Goal: Task Accomplishment & Management: Use online tool/utility

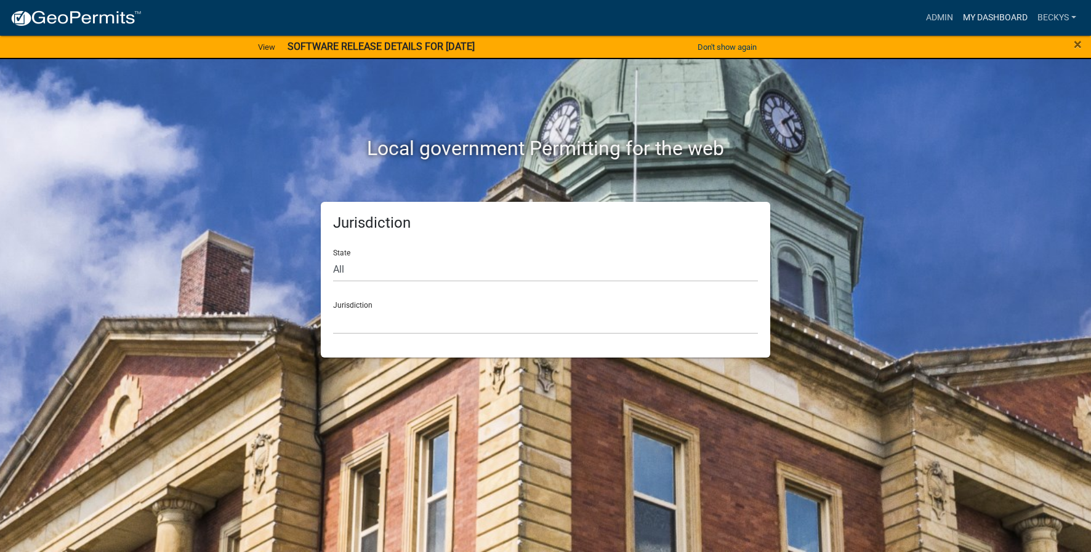
click at [978, 19] on link "My Dashboard" at bounding box center [995, 17] width 74 height 23
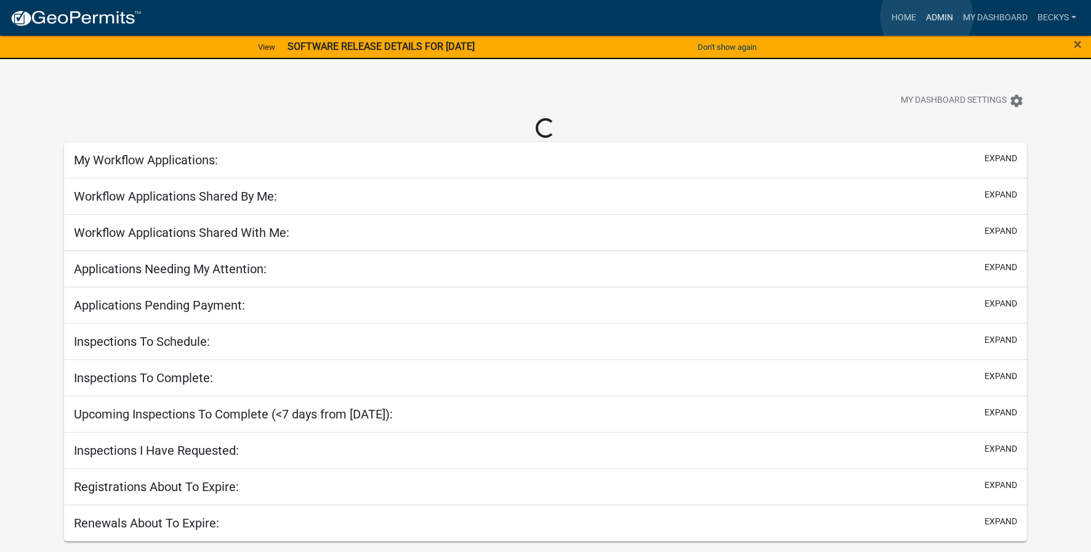
click at [927, 17] on link "Admin" at bounding box center [939, 17] width 37 height 23
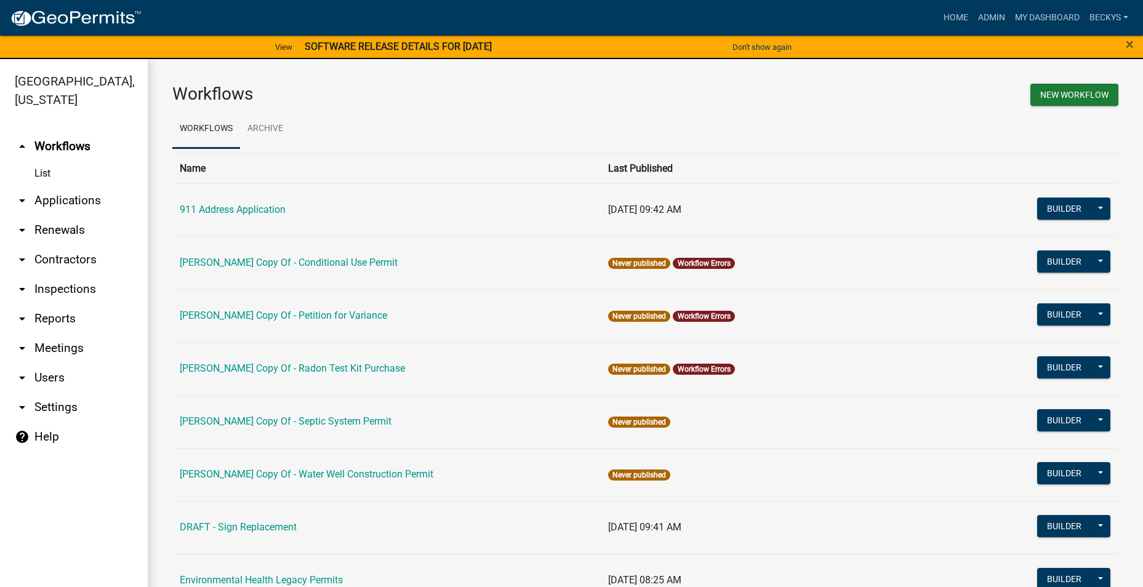
click at [62, 186] on link "arrow_drop_down Applications" at bounding box center [74, 201] width 148 height 30
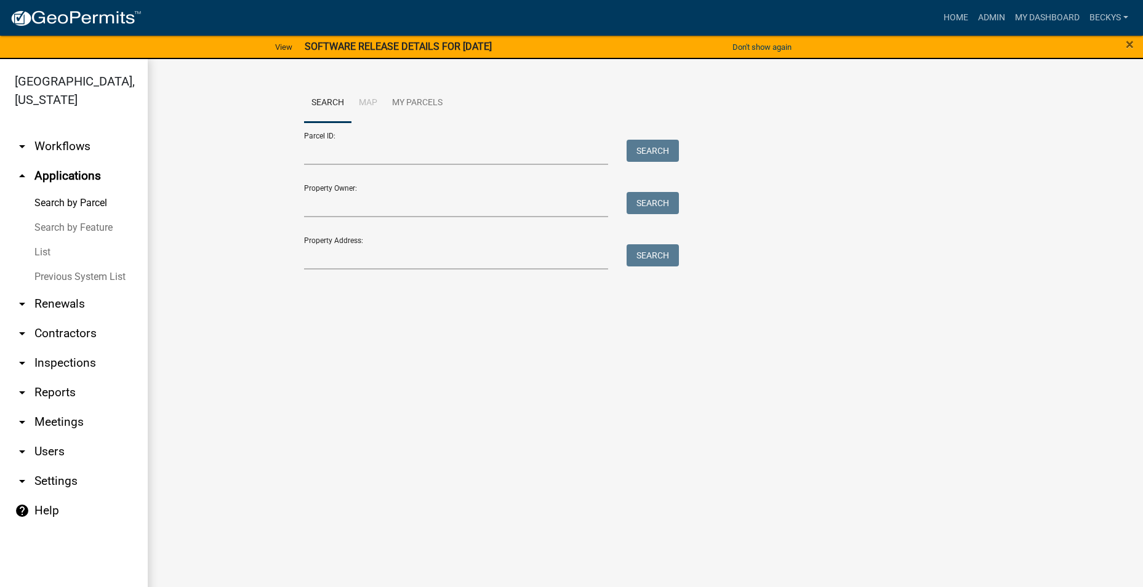
click at [52, 378] on link "arrow_drop_down Reports" at bounding box center [74, 393] width 148 height 30
select select "0: null"
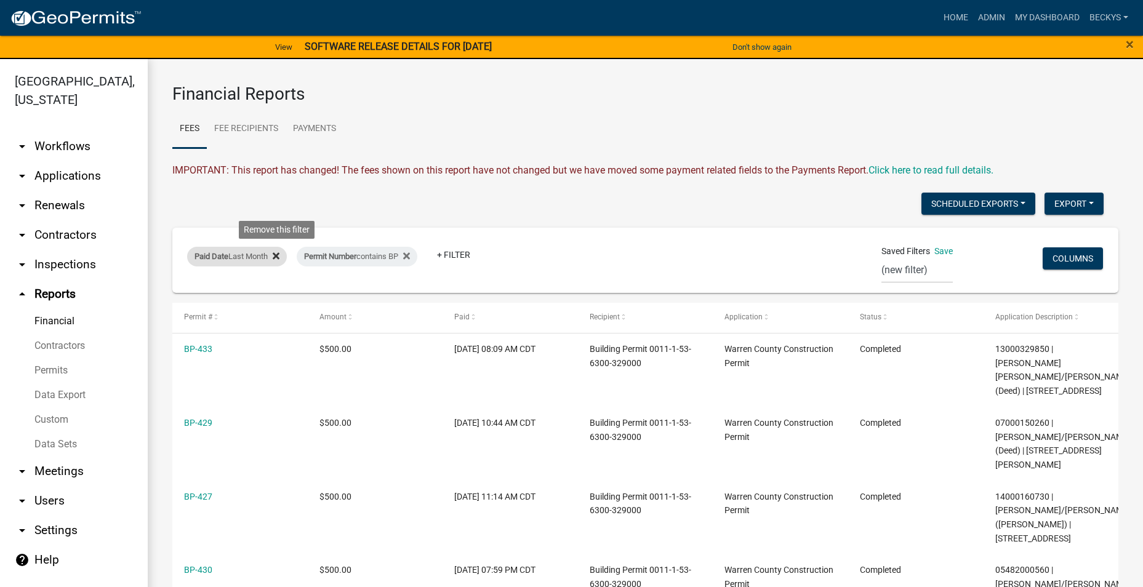
click at [280, 255] on icon at bounding box center [276, 255] width 7 height 7
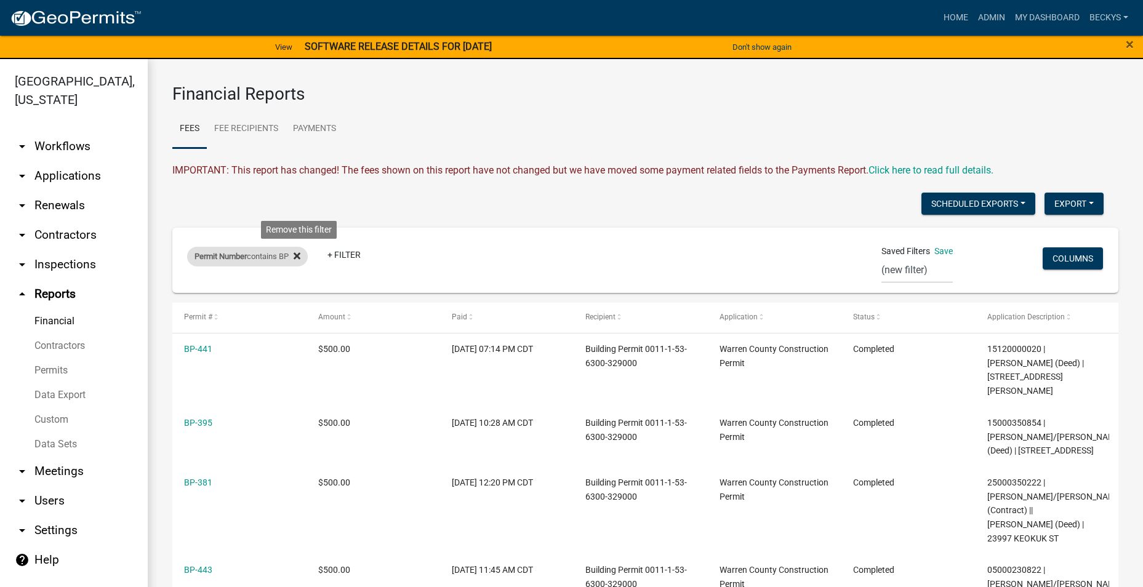
click at [300, 259] on icon at bounding box center [297, 256] width 7 height 10
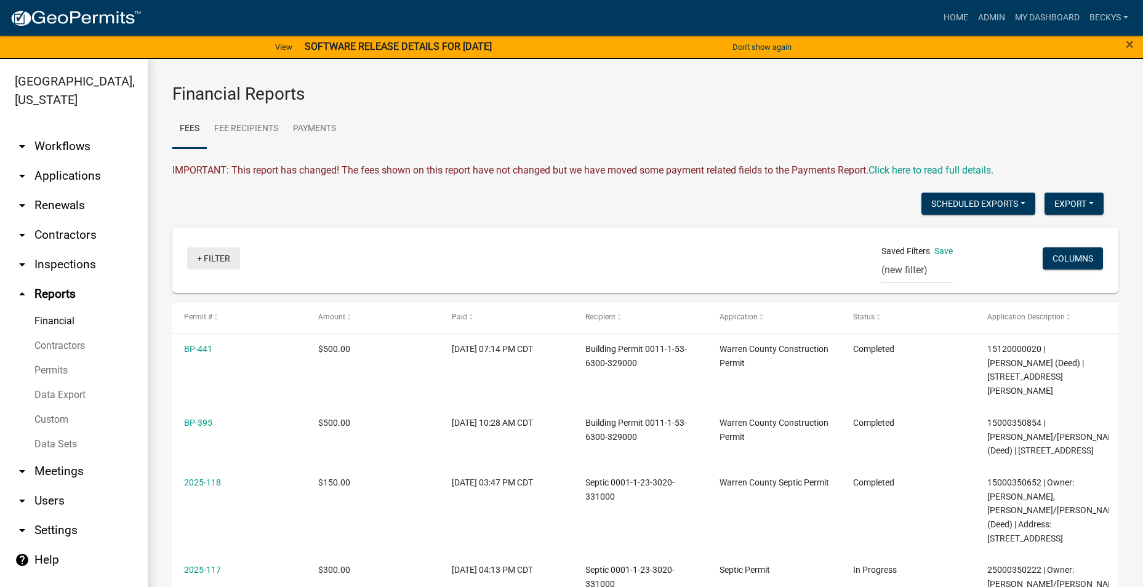
click at [206, 257] on link "+ Filter" at bounding box center [213, 258] width 53 height 22
click at [193, 381] on li "Paid Date" at bounding box center [215, 381] width 113 height 28
click at [216, 315] on div "range [DATE] [DATE] Current Week Previous Week Current Month Last Month Current…" at bounding box center [259, 313] width 138 height 83
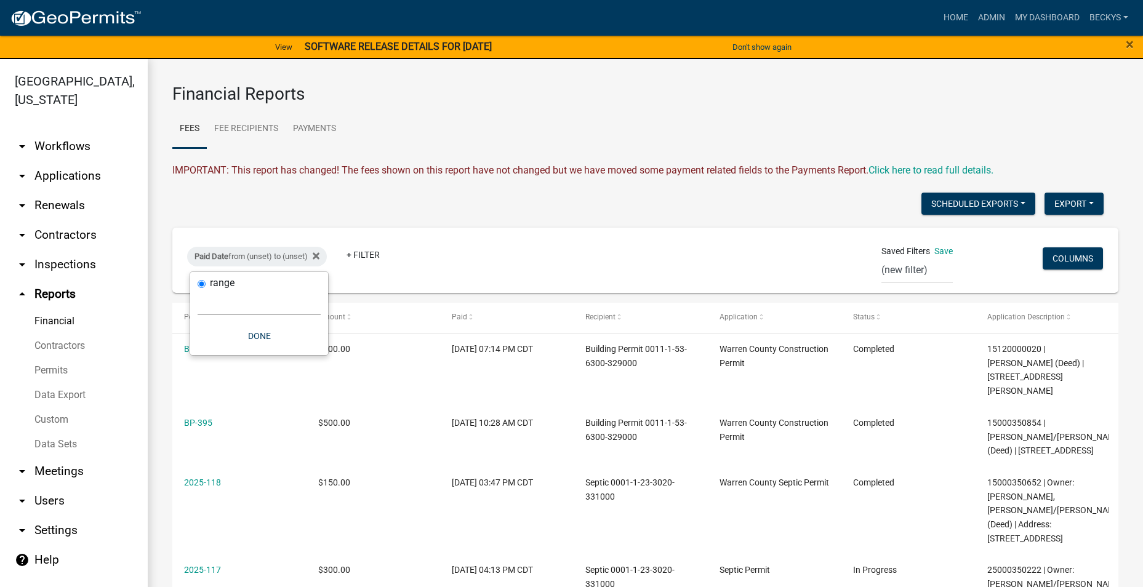
click at [215, 309] on select "[DATE] [DATE] Current Week Previous Week Current Month Last Month Current Calen…" at bounding box center [259, 302] width 123 height 25
select select "previous_1_months"
click at [198, 290] on select "[DATE] [DATE] Current Week Previous Week Current Month Last Month Current Calen…" at bounding box center [259, 302] width 123 height 25
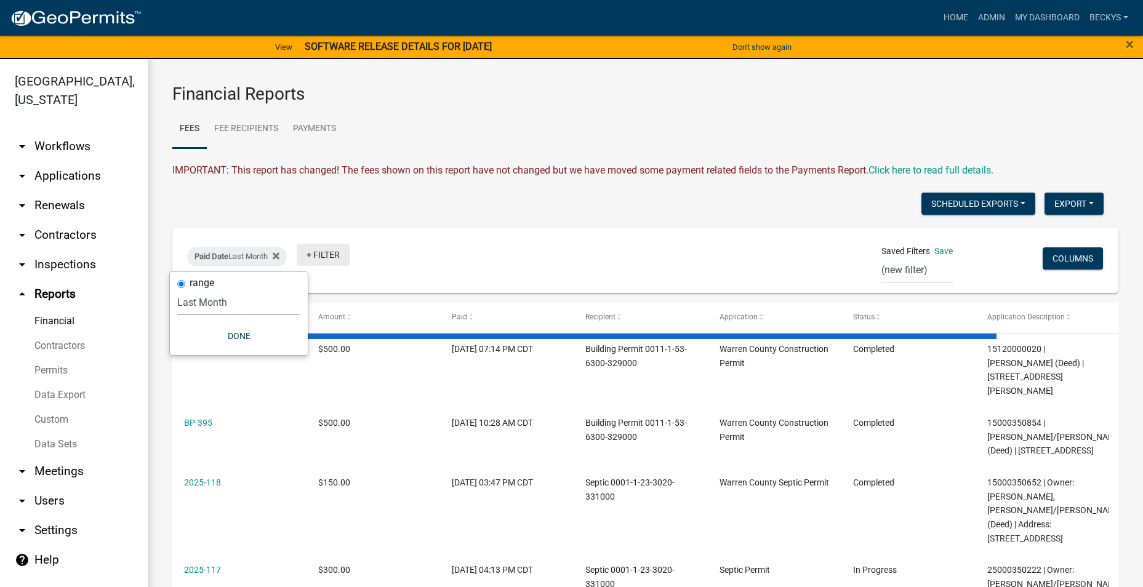
click at [337, 256] on link "+ Filter" at bounding box center [323, 255] width 53 height 22
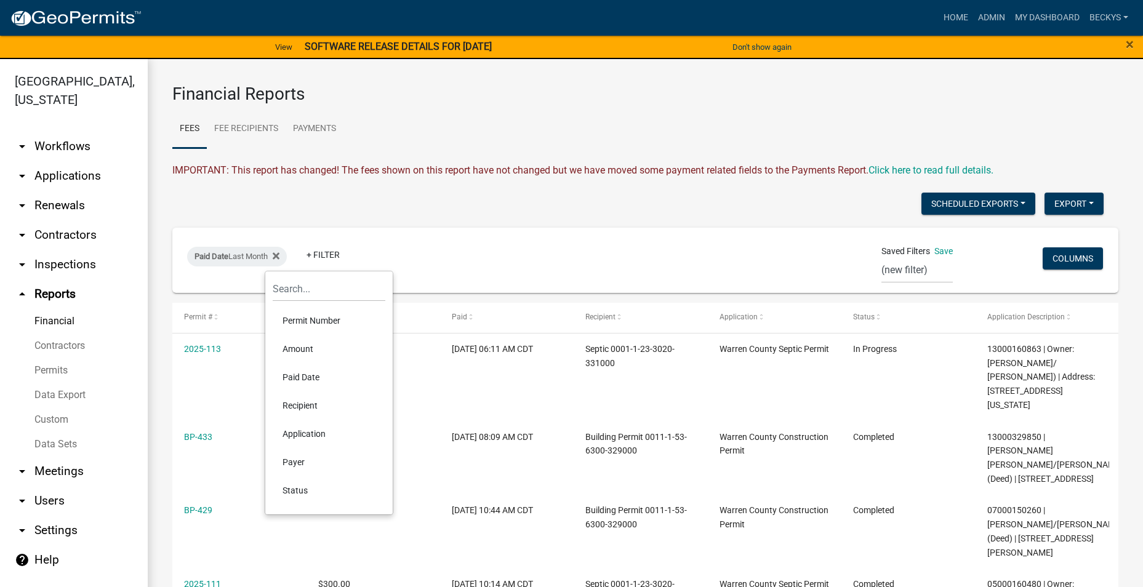
click at [305, 321] on li "Permit Number" at bounding box center [329, 321] width 113 height 28
click at [291, 284] on input "contains" at bounding box center [290, 284] width 8 height 8
radio input "true"
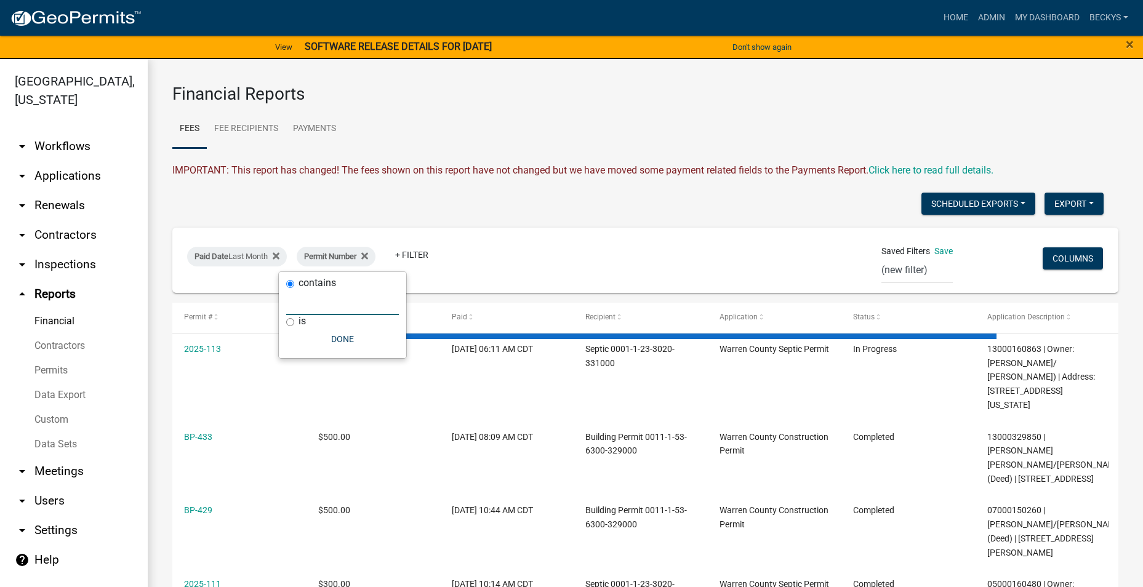
click at [296, 310] on input "text" at bounding box center [342, 302] width 113 height 25
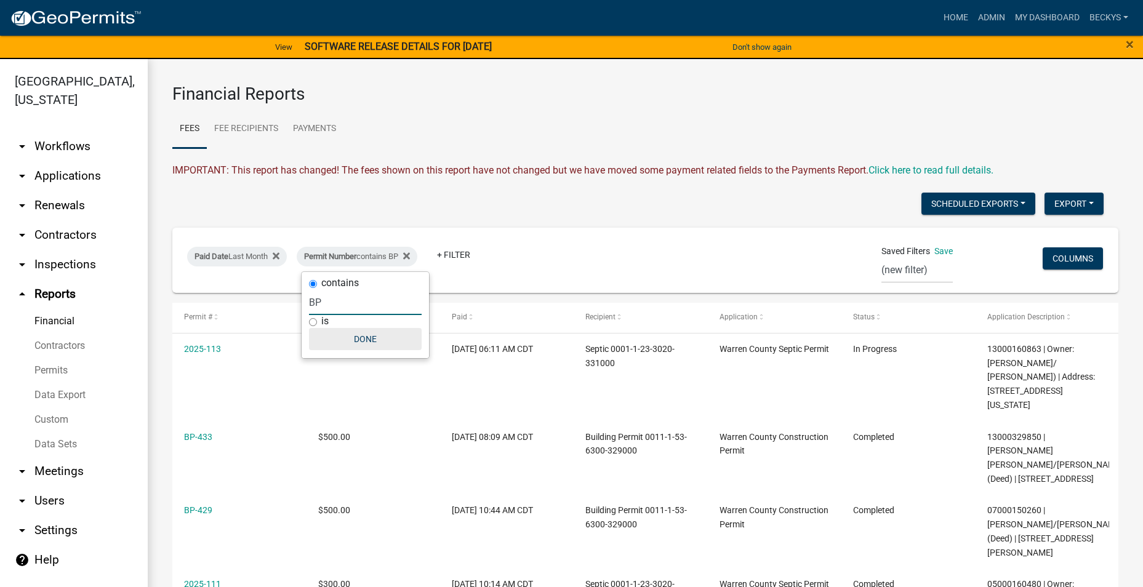
type input "BP"
click at [372, 340] on button "Done" at bounding box center [365, 339] width 113 height 22
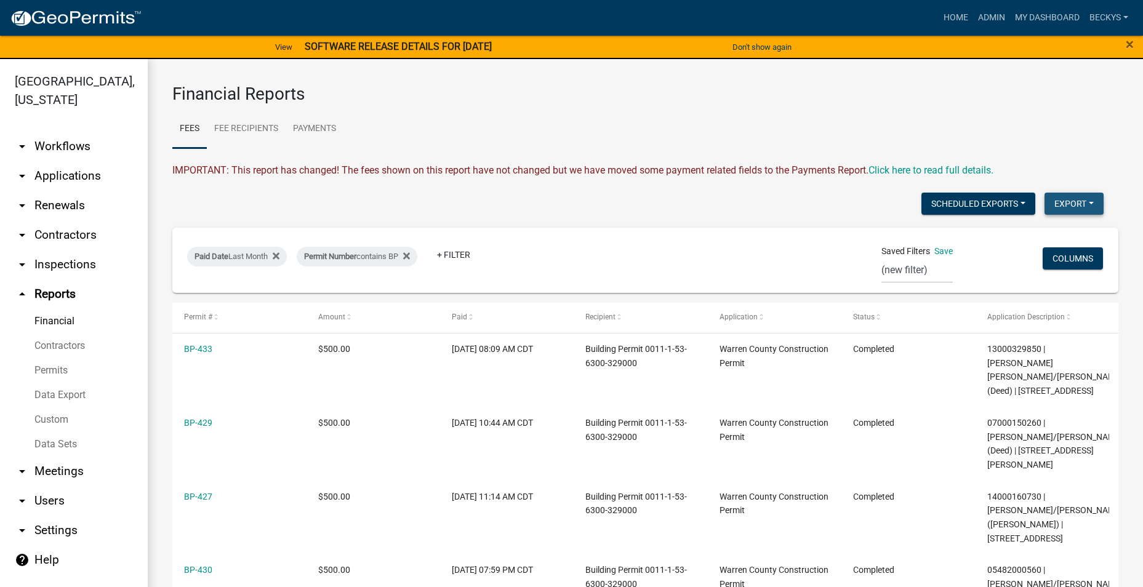
click at [1052, 204] on button "Export" at bounding box center [1074, 204] width 59 height 22
click at [1006, 243] on button "Excel Format (.xlsx)" at bounding box center [1046, 236] width 115 height 30
click at [473, 252] on link "+ Filter" at bounding box center [453, 255] width 53 height 22
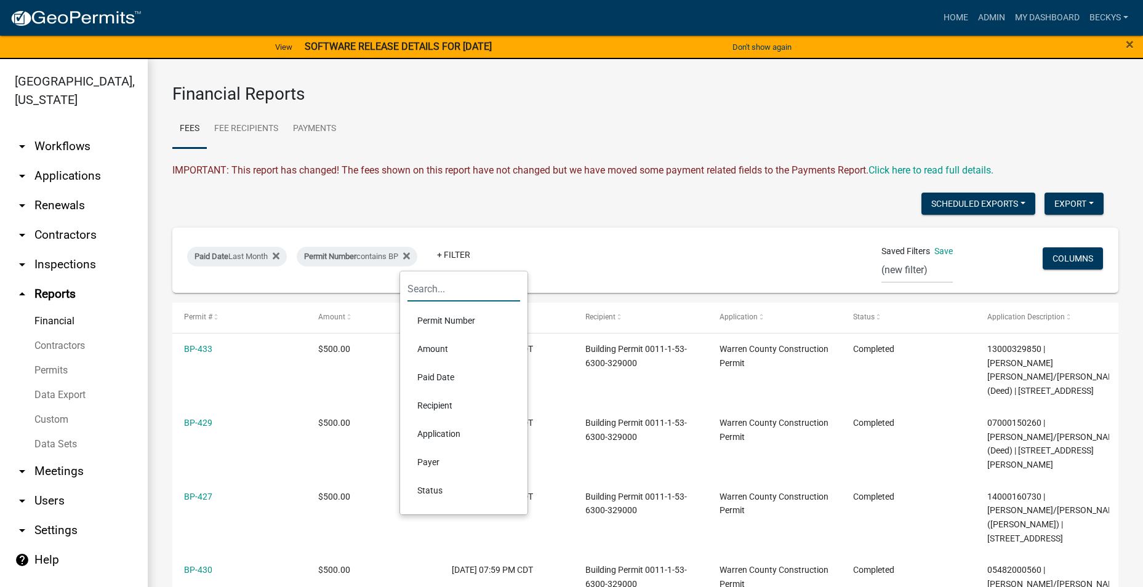
click at [421, 291] on input "text" at bounding box center [464, 288] width 113 height 25
click at [572, 260] on div "Paid Date Last Month Permit Number contains BP + Filter" at bounding box center [490, 260] width 624 height 32
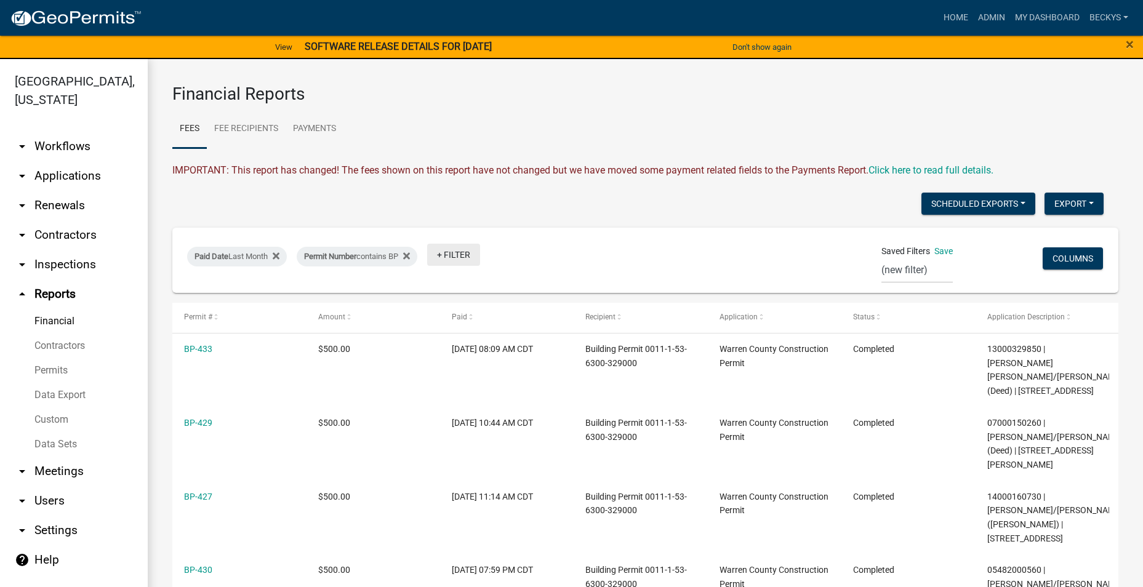
click at [454, 254] on link "+ Filter" at bounding box center [453, 255] width 53 height 22
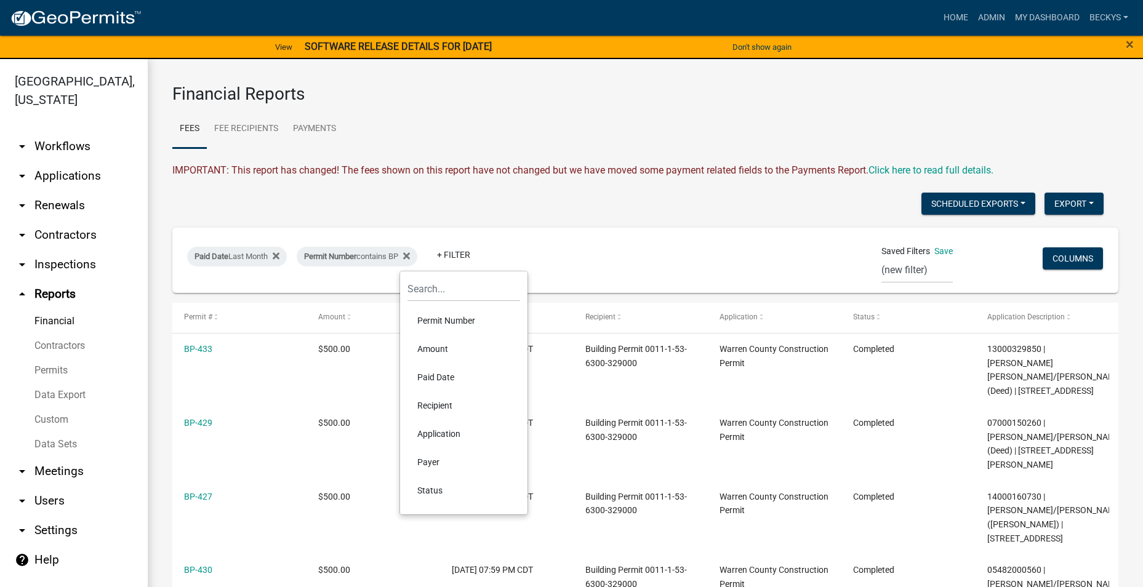
click at [438, 432] on li "Application" at bounding box center [464, 434] width 113 height 28
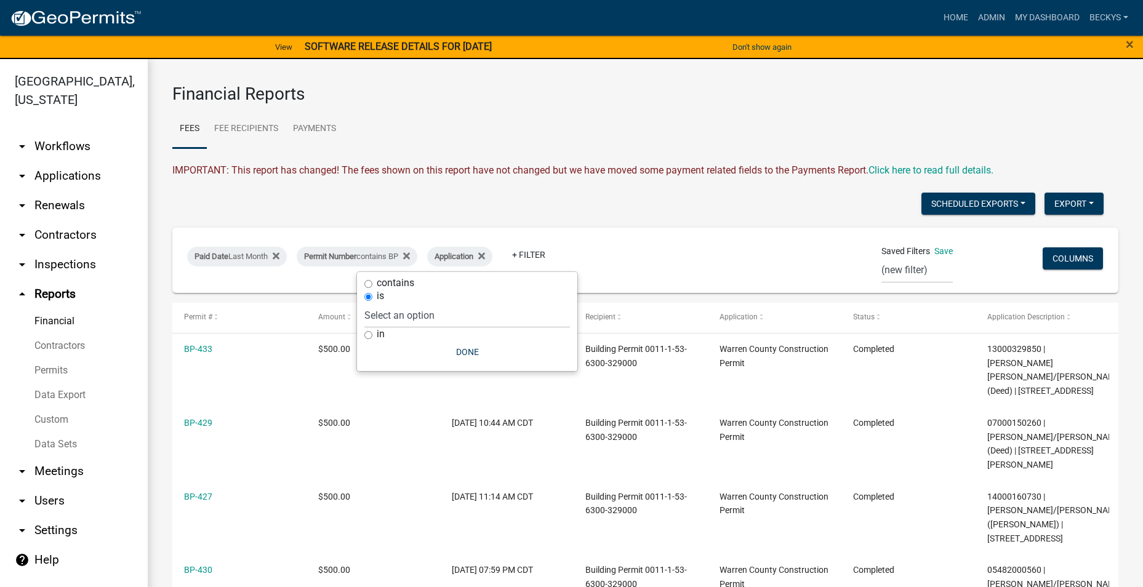
click at [369, 284] on input "contains" at bounding box center [368, 284] width 8 height 8
radio input "true"
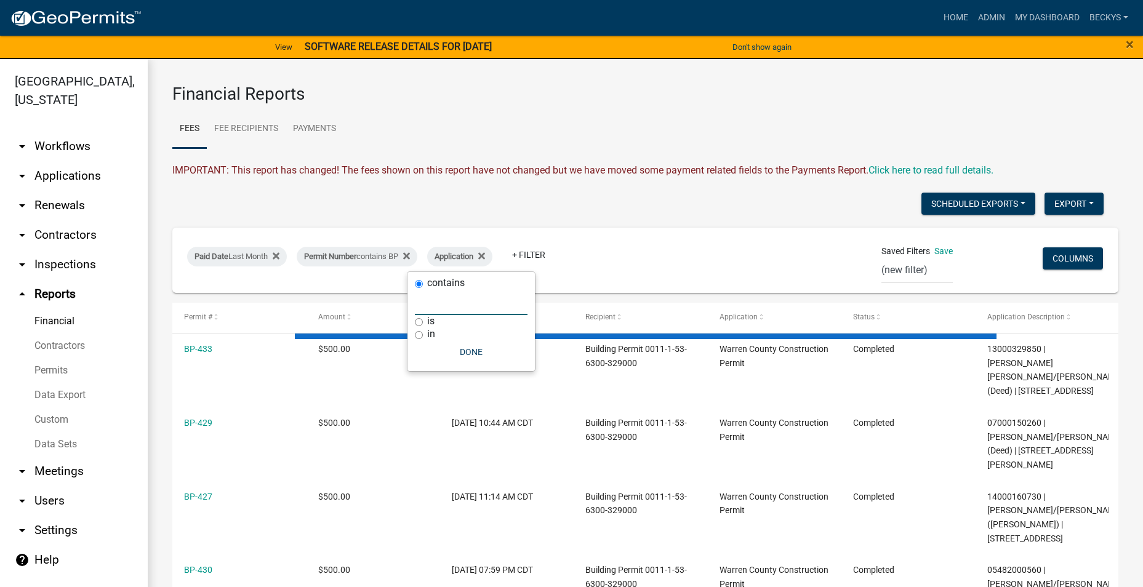
click at [422, 308] on input "text" at bounding box center [471, 302] width 113 height 25
type input "New Home"
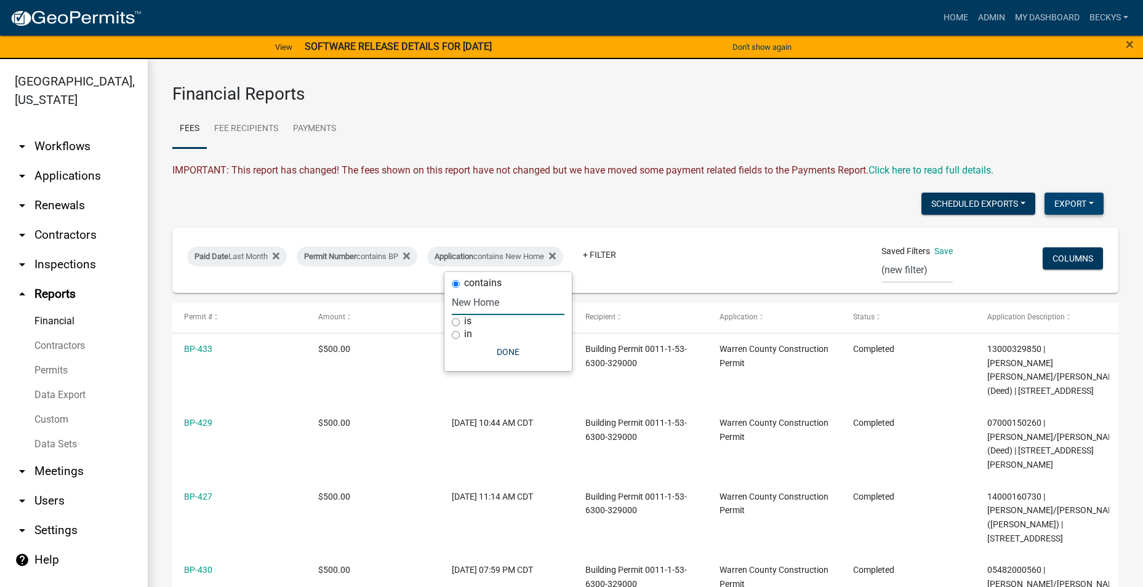
click at [1056, 201] on button "Export" at bounding box center [1074, 204] width 59 height 22
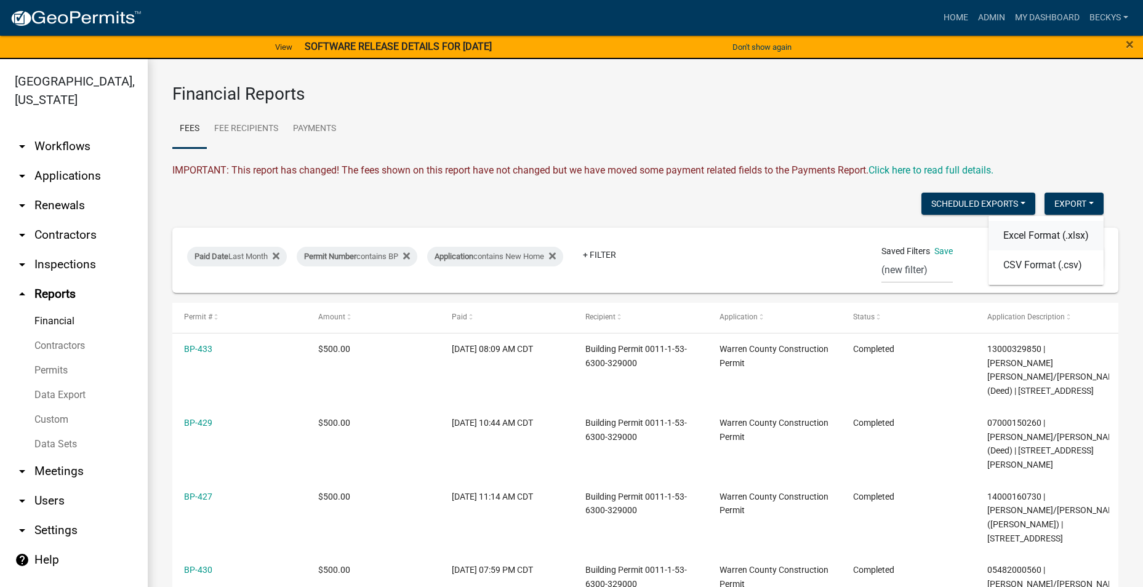
click at [1035, 238] on button "Excel Format (.xlsx)" at bounding box center [1046, 236] width 115 height 30
